Goal: Communication & Community: Answer question/provide support

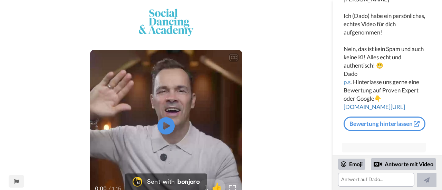
scroll to position [632, 0]
click at [367, 180] on textarea at bounding box center [376, 180] width 76 height 14
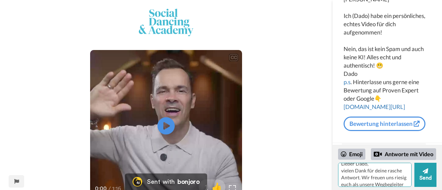
scroll to position [12, 0]
click at [351, 155] on div "Emoji" at bounding box center [351, 154] width 27 height 11
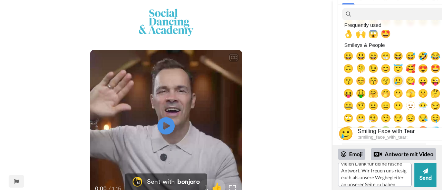
scroll to position [17, 0]
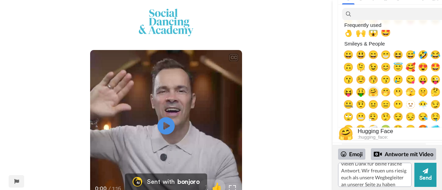
click at [371, 93] on span "🤗" at bounding box center [373, 92] width 10 height 10
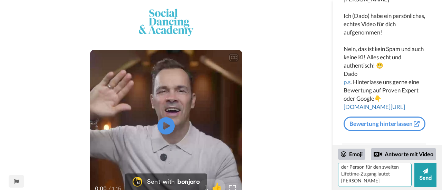
scroll to position [58, 0]
click at [352, 154] on div "Emoji" at bounding box center [351, 154] width 27 height 11
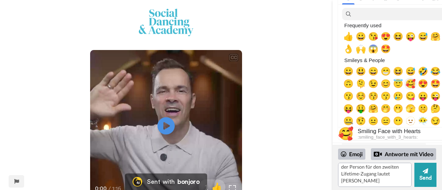
click at [409, 85] on span "🥰" at bounding box center [410, 84] width 10 height 10
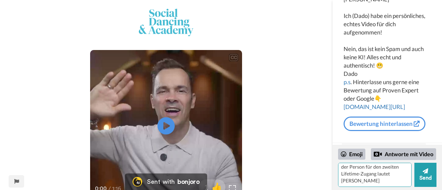
click at [362, 178] on textarea "Lieber Dado, vielen Dank für deine rasche Antwort. Wir freuen uns riesig euch a…" at bounding box center [375, 175] width 74 height 24
click at [398, 171] on textarea "Lieber Dado, vielen Dank für deine rasche Antwort. Wir freuen uns riesig euch a…" at bounding box center [375, 175] width 74 height 24
click at [382, 182] on textarea "Lieber Dado, vielen Dank für deine rasche Antwort. Wir freuen uns riesig euch a…" at bounding box center [375, 175] width 74 height 24
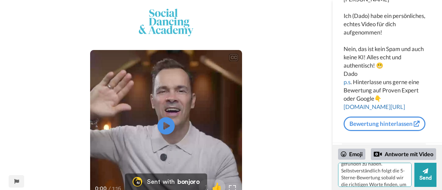
scroll to position [116, 0]
click at [354, 157] on div "Emoji" at bounding box center [351, 154] width 27 height 11
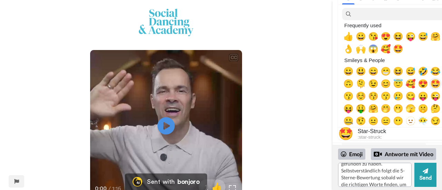
click at [434, 83] on span "🤩" at bounding box center [435, 84] width 10 height 10
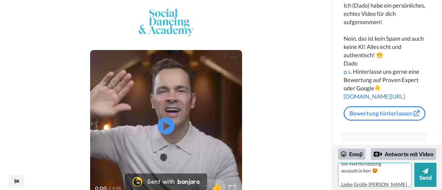
scroll to position [147, 0]
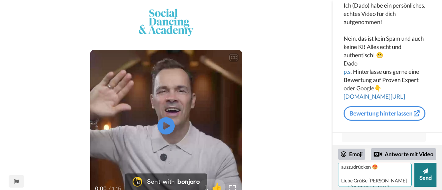
type textarea "Lieber Dado, vielen Dank für deine rasche Antwort. Wir freuen uns riesig euch a…"
click at [434, 178] on button "Send" at bounding box center [425, 175] width 22 height 24
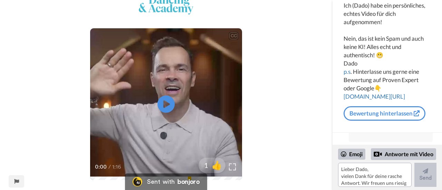
scroll to position [875, 0]
